Goal: Find contact information: Find contact information

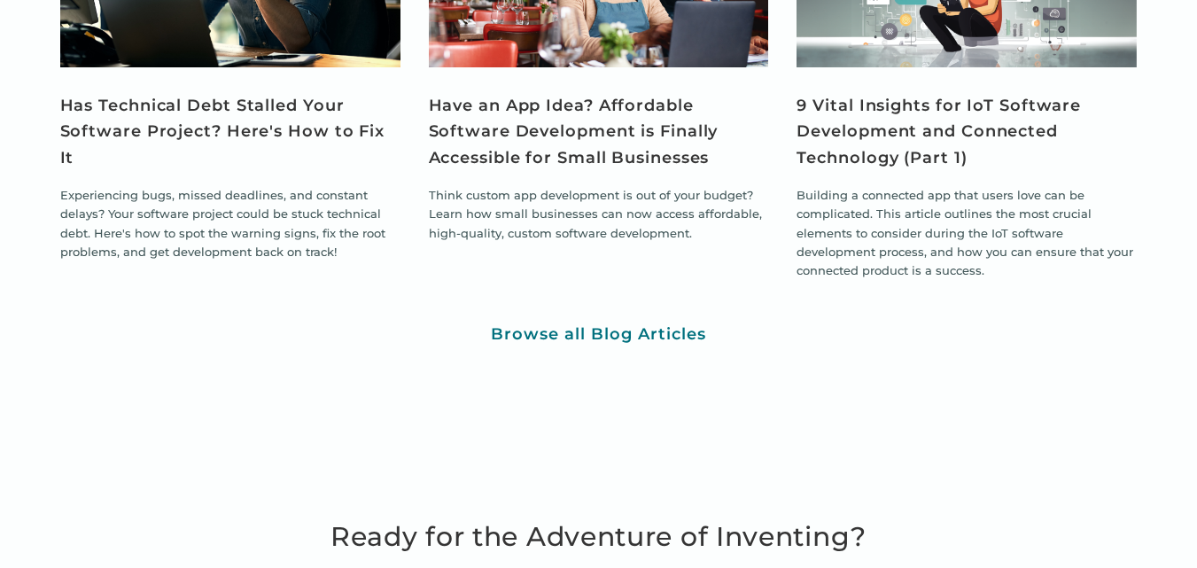
scroll to position [5846, 0]
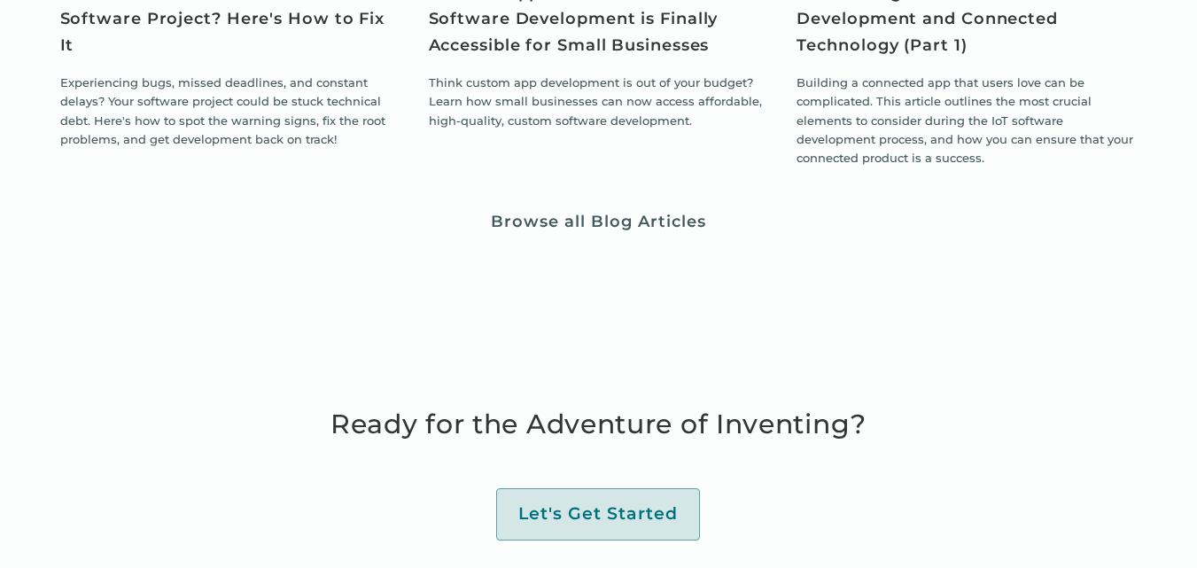
click at [591, 225] on div "Browse all Blog Articles" at bounding box center [598, 222] width 215 height 20
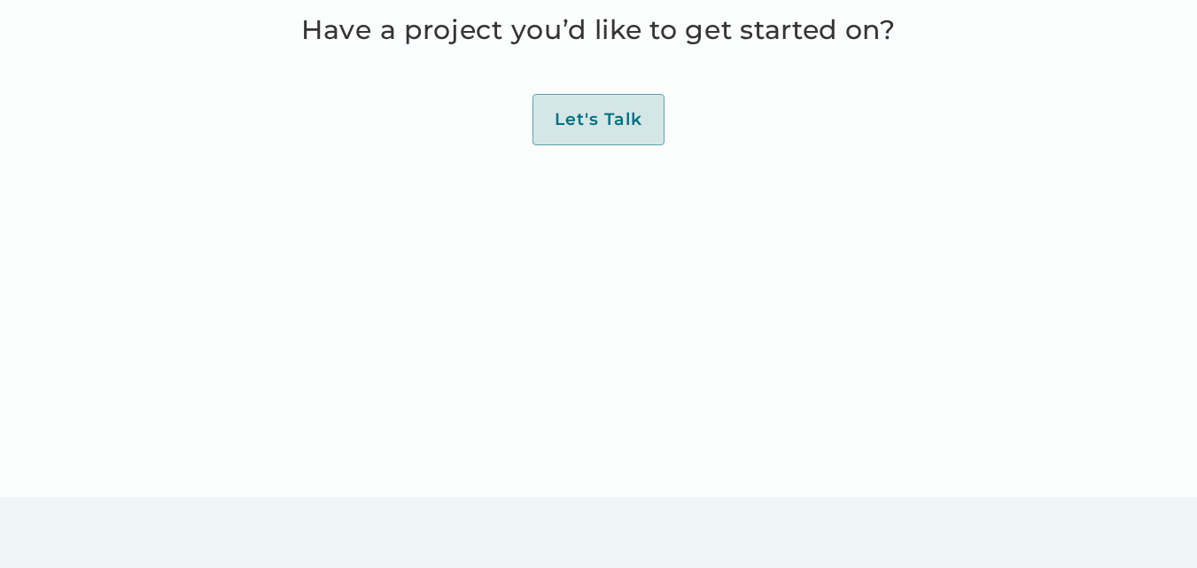
scroll to position [7235, 0]
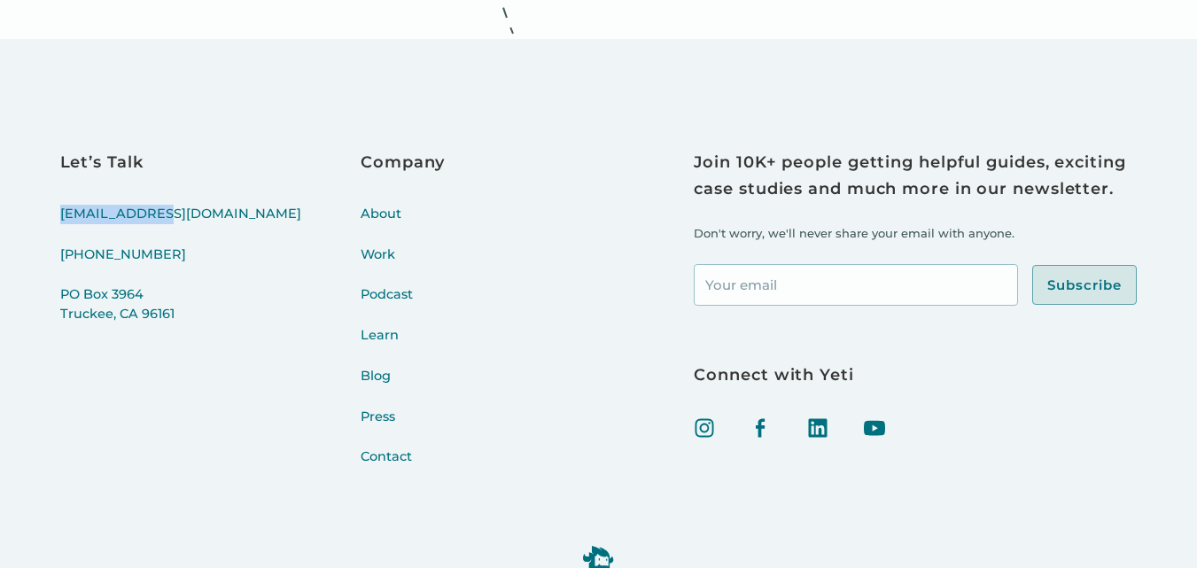
drag, startPoint x: 162, startPoint y: 112, endPoint x: 40, endPoint y: 123, distance: 122.7
click at [45, 123] on div "Let’s Talk [EMAIL_ADDRESS][DOMAIN_NAME] [PHONE_NUMBER] [STREET_ADDRESS] Company…" at bounding box center [598, 347] width 1197 height 617
copy link "[EMAIL_ADDRESS][DOMAIN_NAME]"
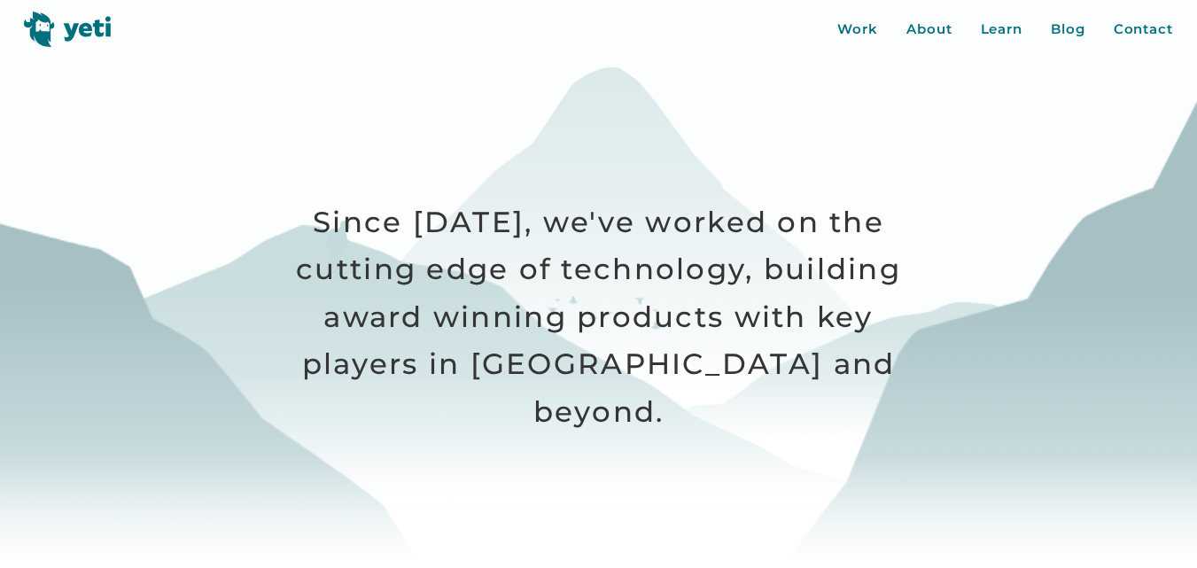
scroll to position [354, 0]
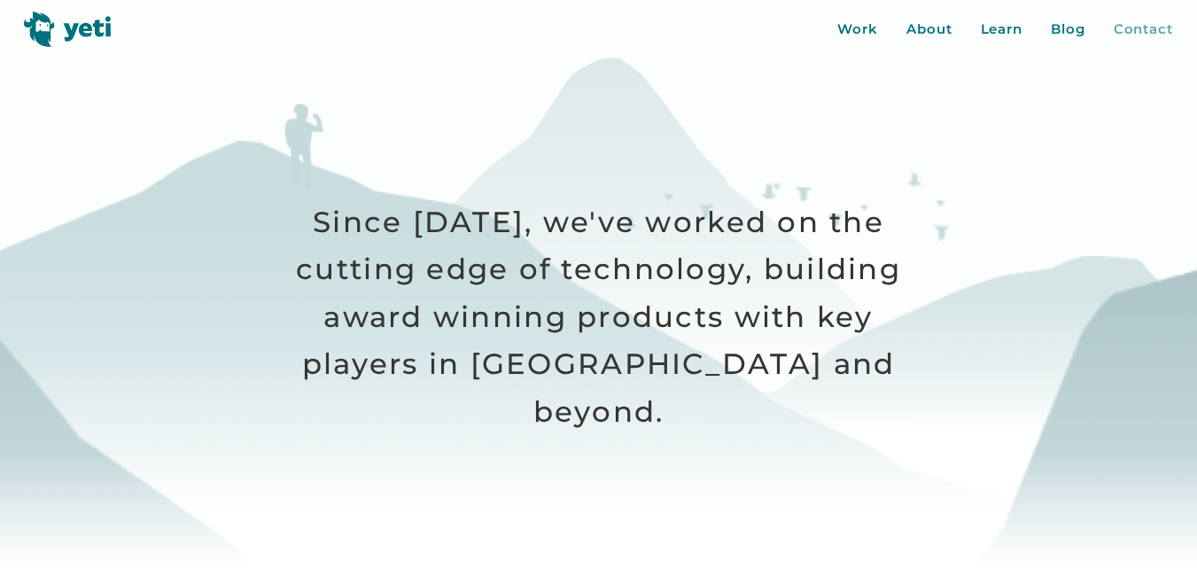
click at [1151, 19] on div "Contact" at bounding box center [1142, 29] width 59 height 20
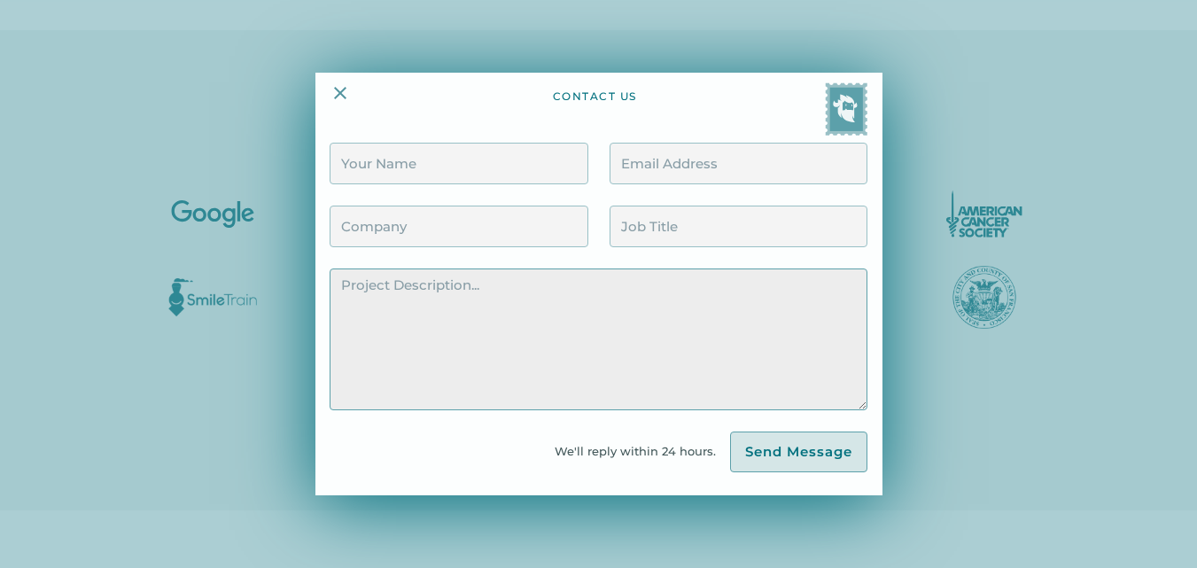
scroll to position [1417, 0]
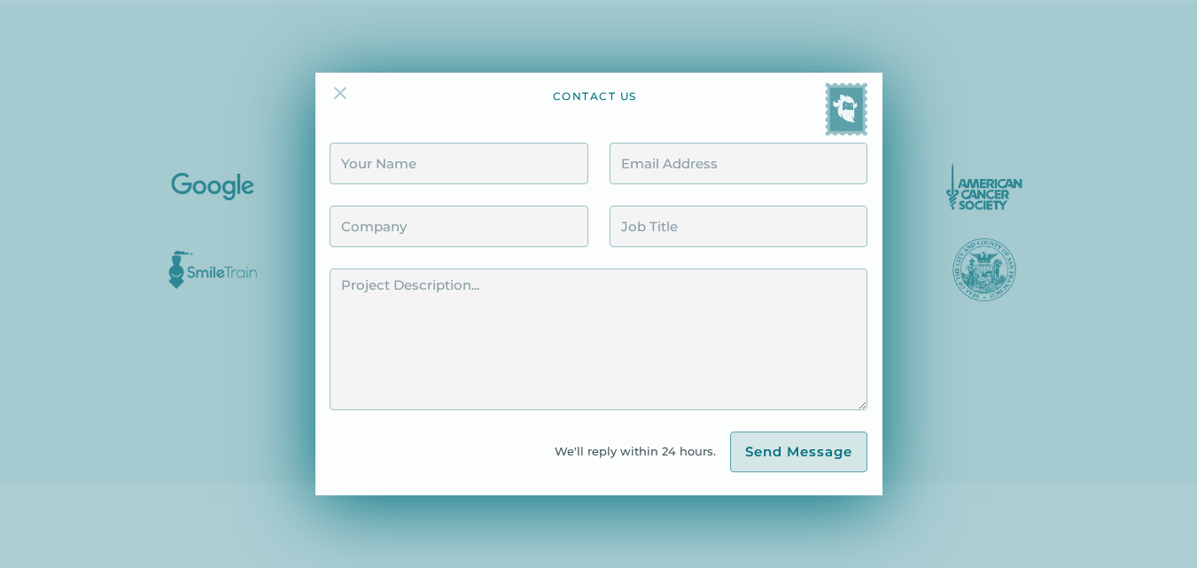
click at [346, 85] on img at bounding box center [340, 92] width 21 height 21
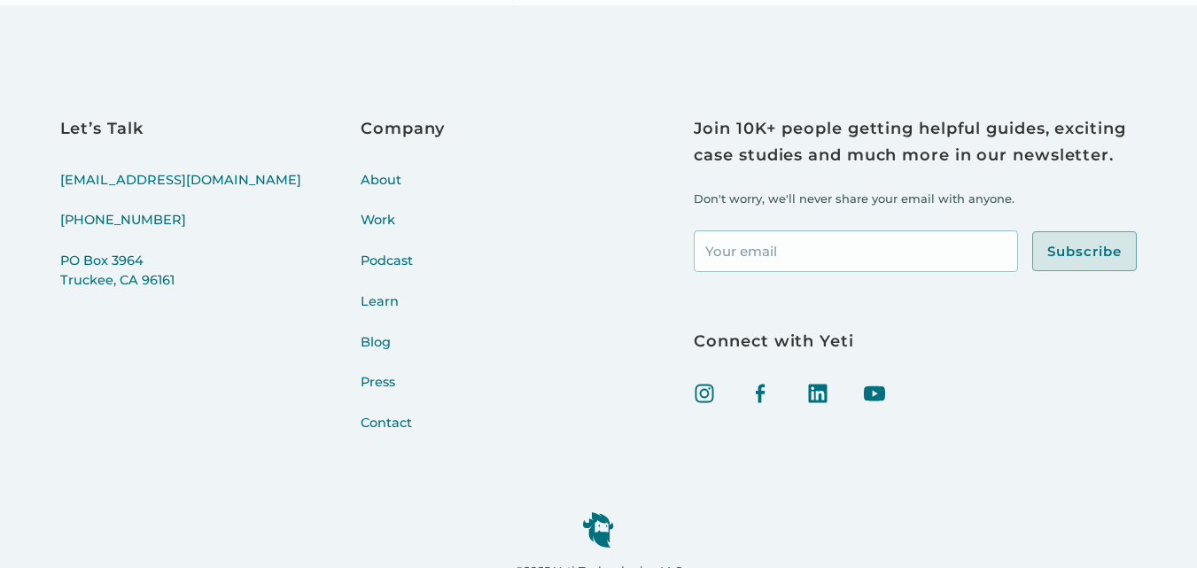
scroll to position [6794, 0]
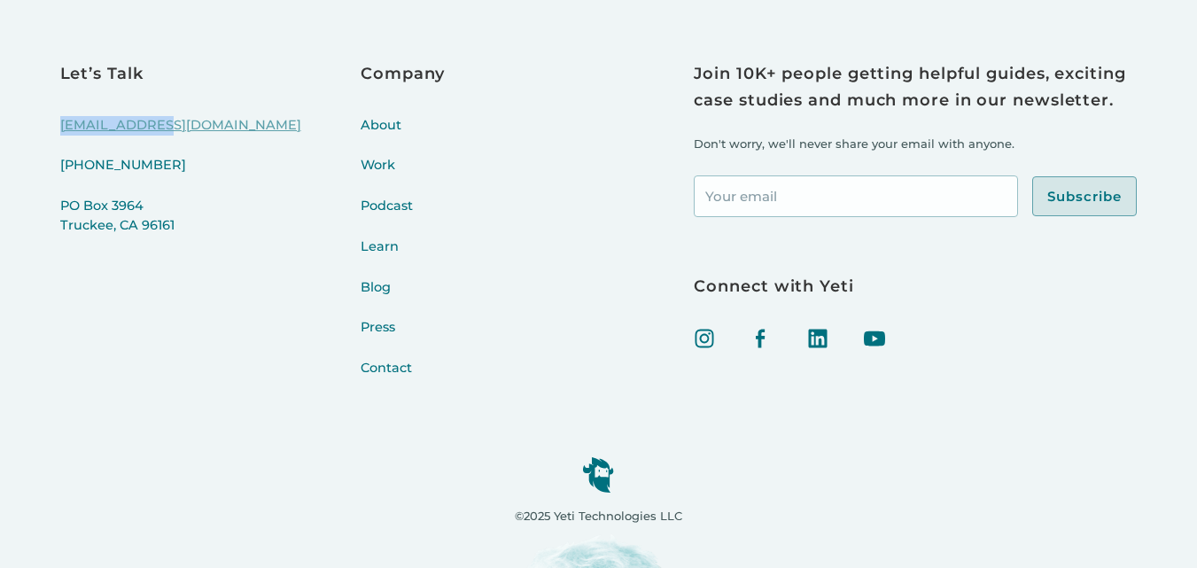
drag, startPoint x: 149, startPoint y: 120, endPoint x: 61, endPoint y: 118, distance: 87.7
click at [61, 118] on div "Let’s Talk hello@yeti.co (415) 766-4198 PO Box 3964 Truckee, CA 96161 Company A…" at bounding box center [282, 230] width 445 height 338
copy link "[EMAIL_ADDRESS][DOMAIN_NAME]"
